Goal: Information Seeking & Learning: Learn about a topic

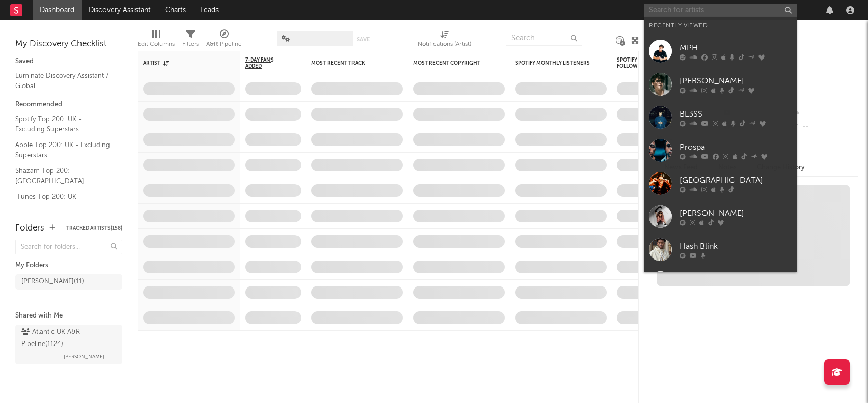
click at [715, 9] on input "text" at bounding box center [720, 10] width 153 height 13
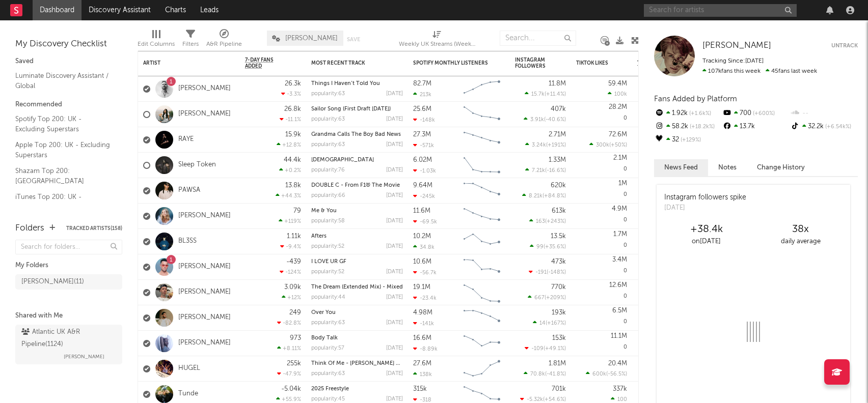
click at [690, 9] on input "text" at bounding box center [720, 10] width 153 height 13
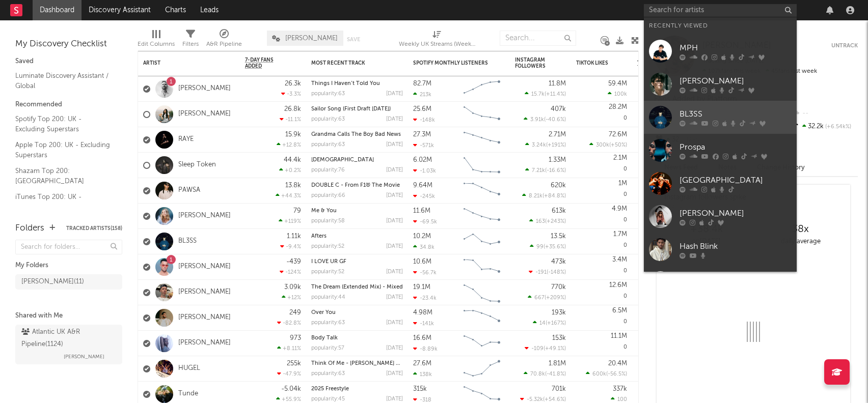
click at [697, 107] on link "BL3SS" at bounding box center [720, 117] width 153 height 33
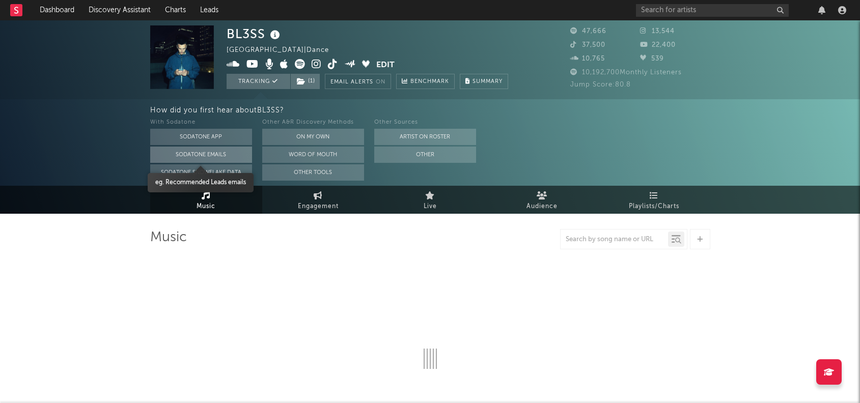
select select "6m"
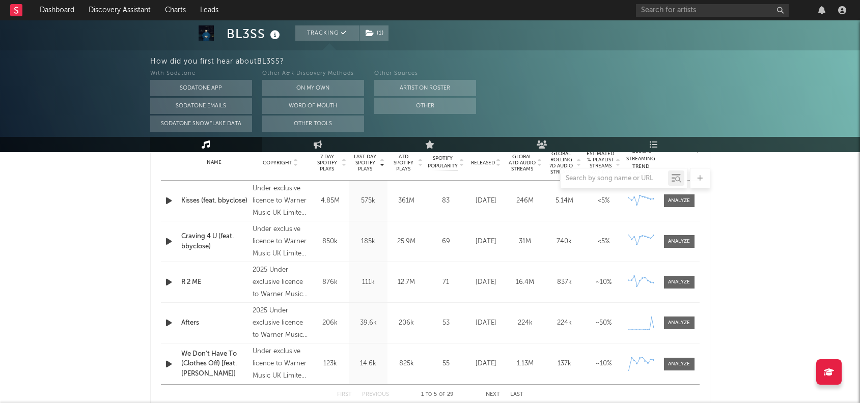
scroll to position [422, 0]
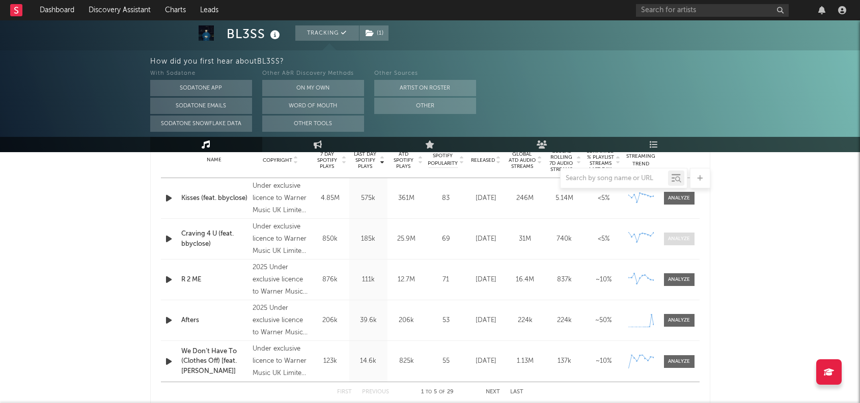
click at [681, 239] on div at bounding box center [679, 239] width 22 height 8
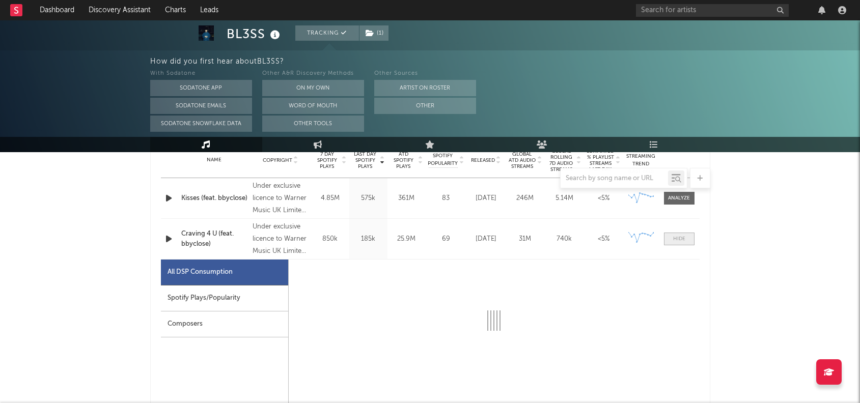
select select "6m"
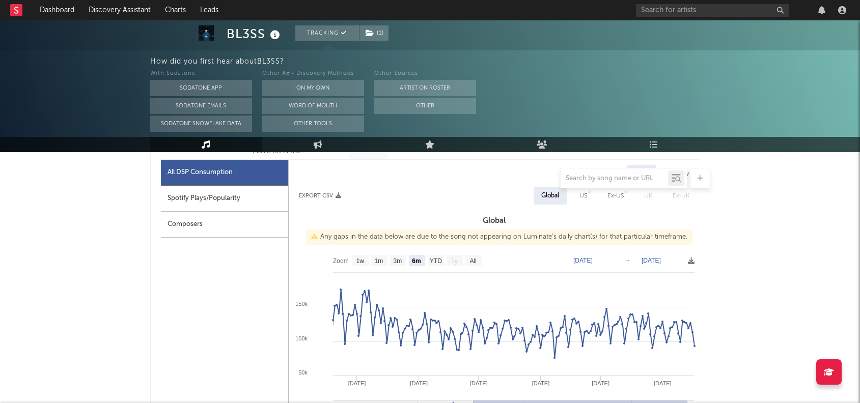
scroll to position [525, 0]
